Goal: Check status: Check status

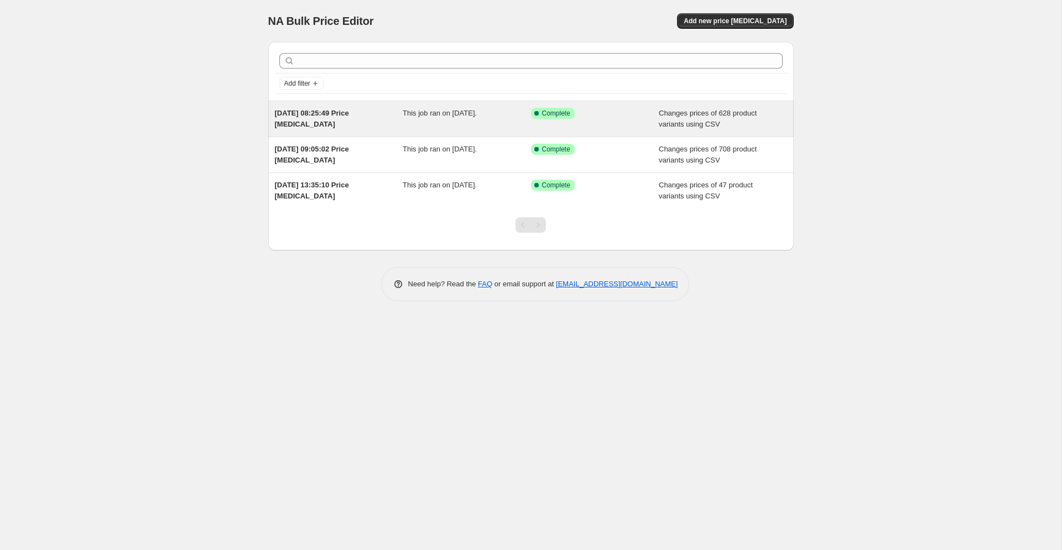
click at [350, 122] on div "[DATE] 08:25:49 Price [MEDICAL_DATA]" at bounding box center [339, 119] width 128 height 22
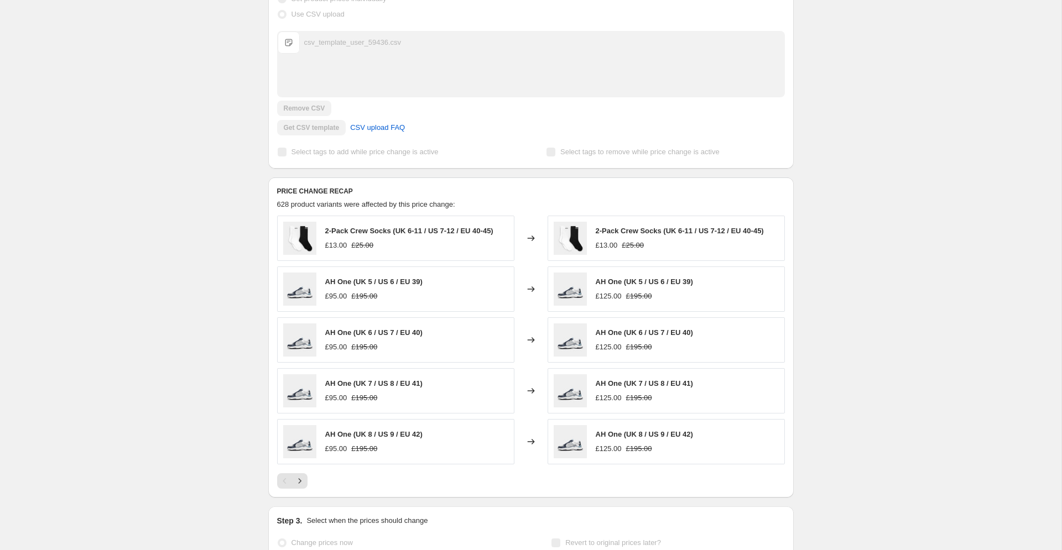
scroll to position [370, 0]
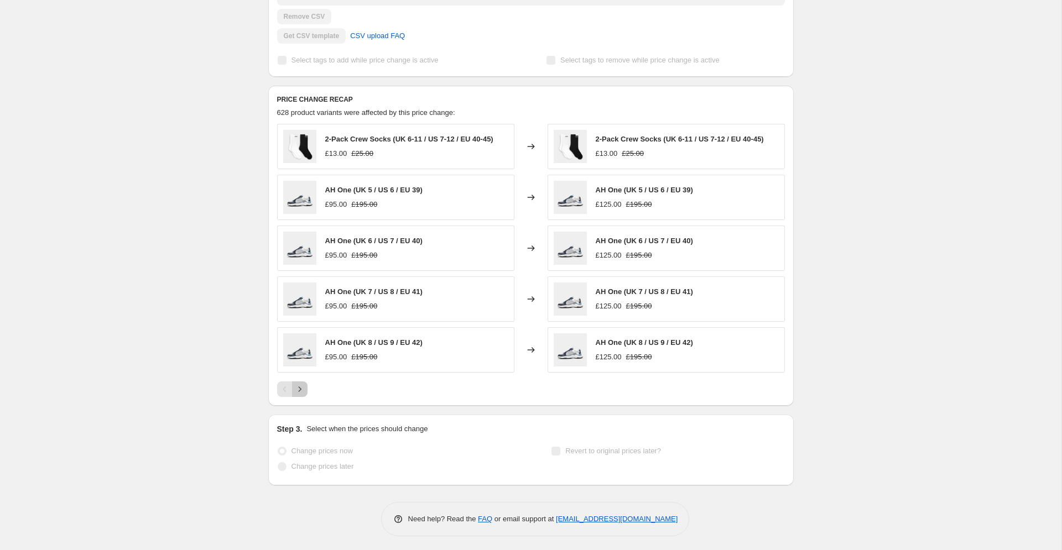
click at [299, 390] on icon "Next" at bounding box center [299, 389] width 11 height 11
click at [301, 392] on icon "Next" at bounding box center [299, 389] width 11 height 11
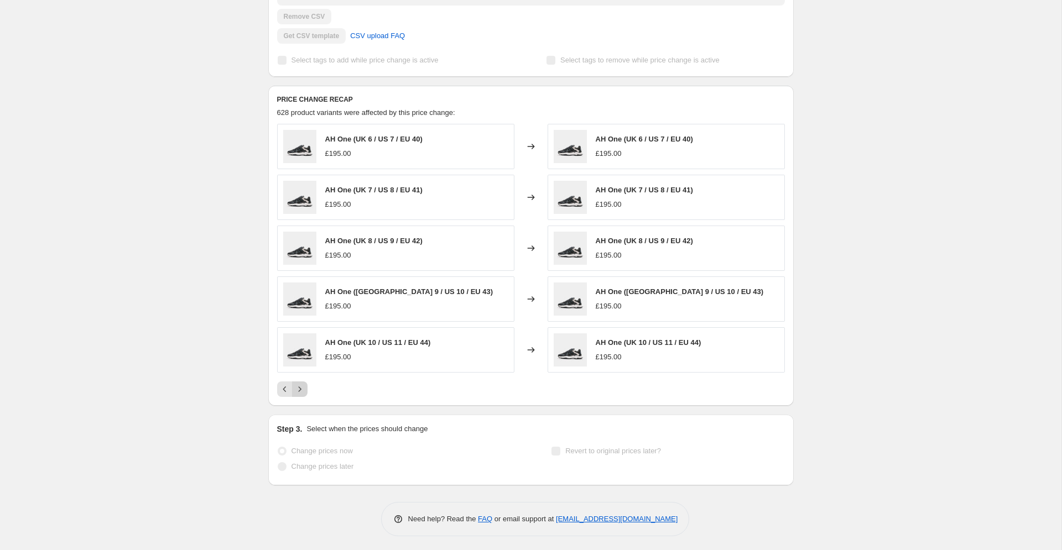
click at [301, 392] on icon "Next" at bounding box center [299, 389] width 11 height 11
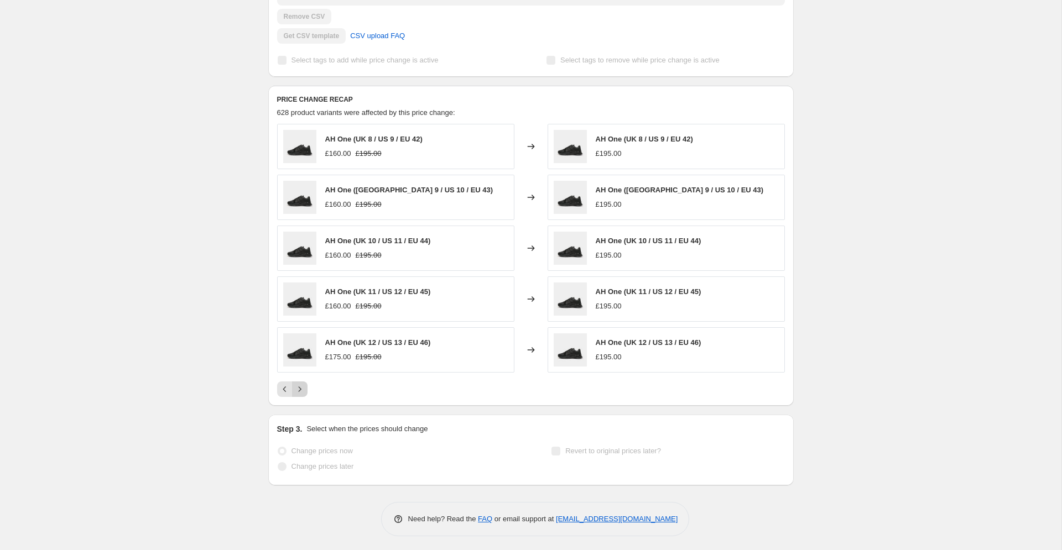
click at [301, 392] on icon "Next" at bounding box center [299, 389] width 11 height 11
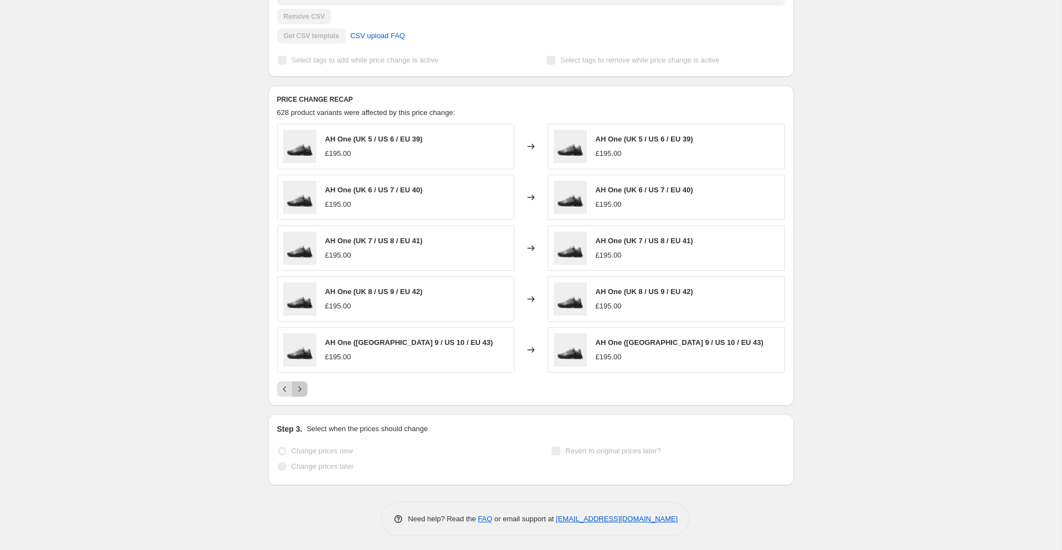
click at [301, 392] on icon "Next" at bounding box center [299, 389] width 11 height 11
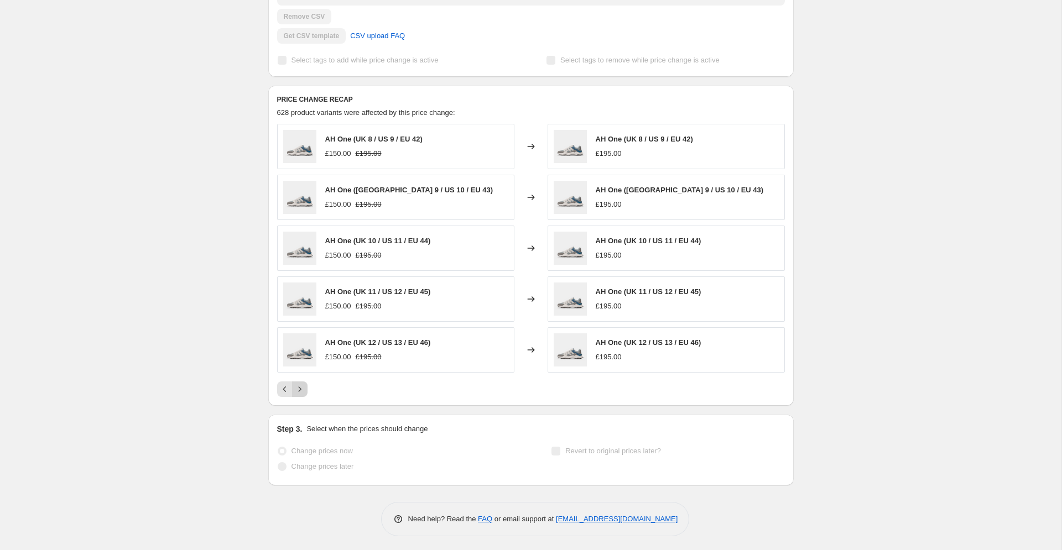
click at [301, 392] on icon "Next" at bounding box center [299, 389] width 11 height 11
